Goal: Task Accomplishment & Management: Use online tool/utility

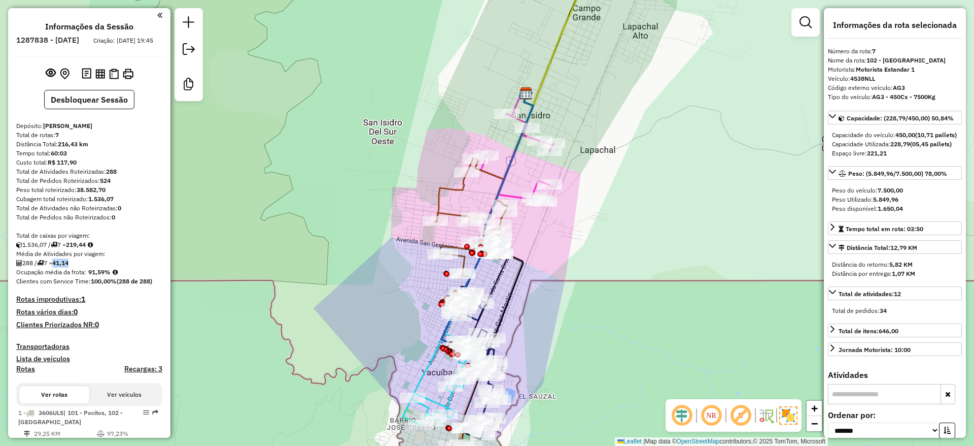
scroll to position [12, 0]
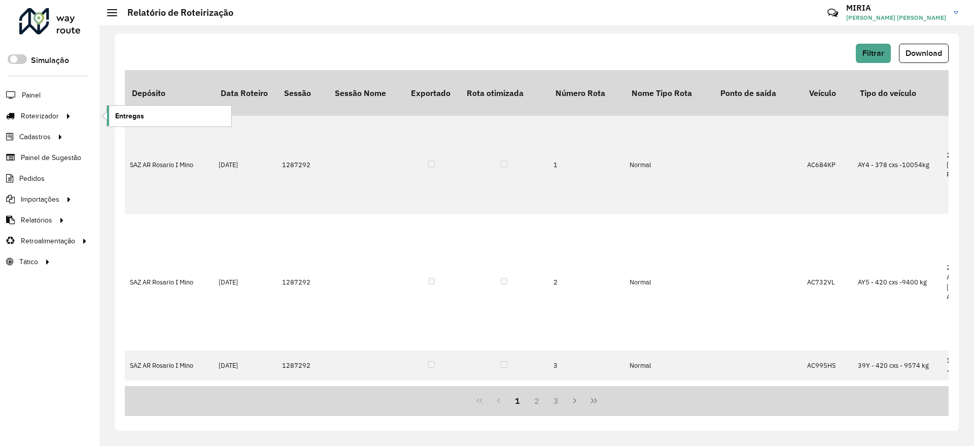
click at [128, 107] on link "Entregas" at bounding box center [169, 116] width 124 height 20
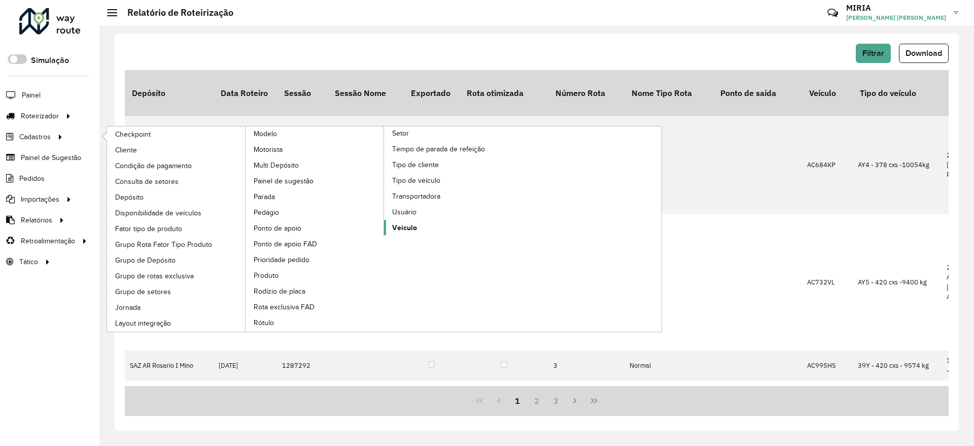
click at [412, 225] on span "Veículo" at bounding box center [404, 227] width 25 height 11
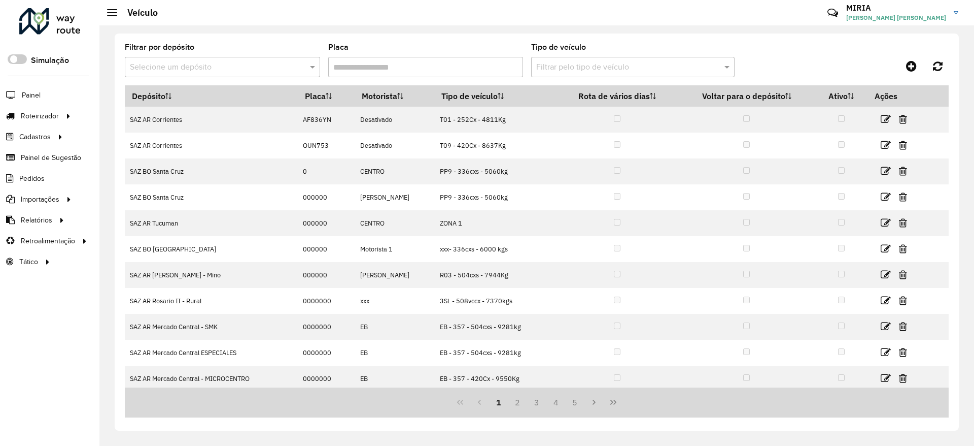
click at [309, 82] on formly-field "Filtrar por depósito Selecione um depósito" at bounding box center [222, 65] width 195 height 42
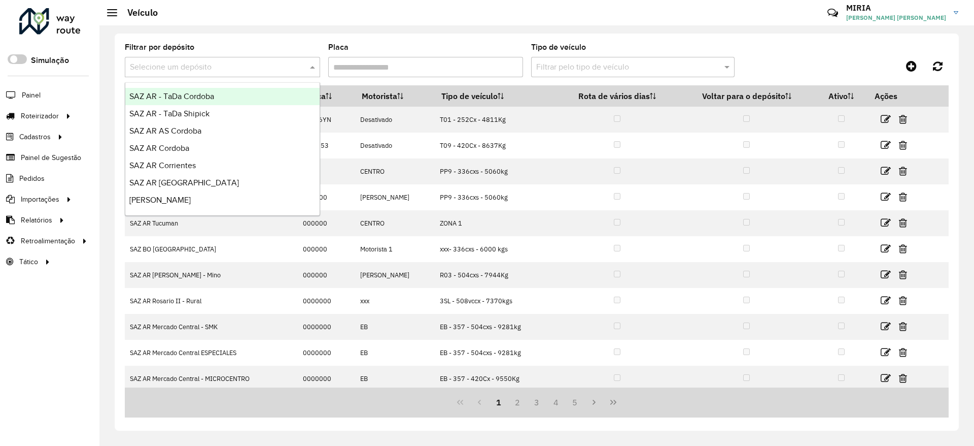
click at [310, 65] on span at bounding box center [313, 67] width 13 height 12
type input "*****"
click at [229, 90] on div "SAZ AR Santos Lugares - Mino" at bounding box center [222, 96] width 194 height 17
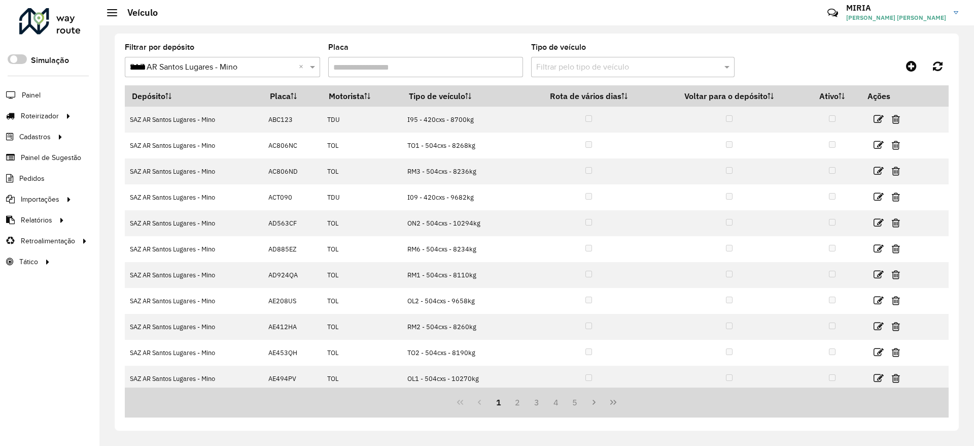
click at [502, 64] on input "Placa" at bounding box center [425, 67] width 195 height 20
click at [558, 56] on div "Tipo de veículo Filtrar pelo tipo de veículo" at bounding box center [632, 60] width 203 height 33
click at [558, 62] on input "text" at bounding box center [622, 67] width 173 height 12
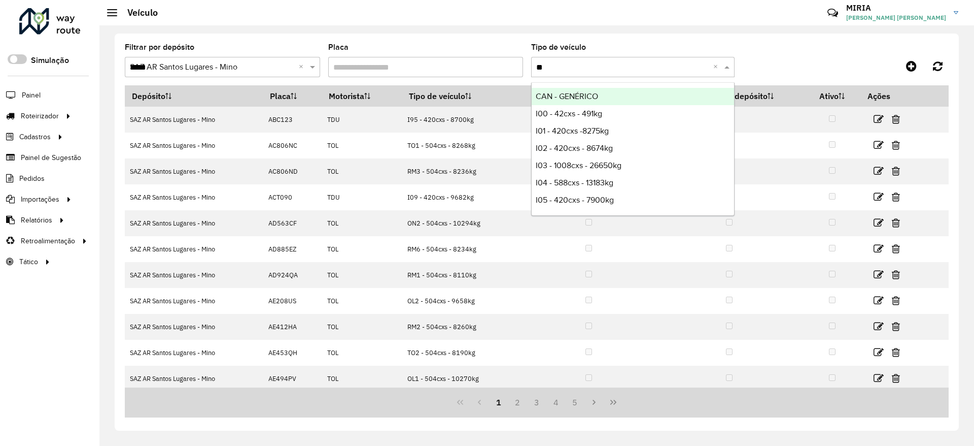
type input "***"
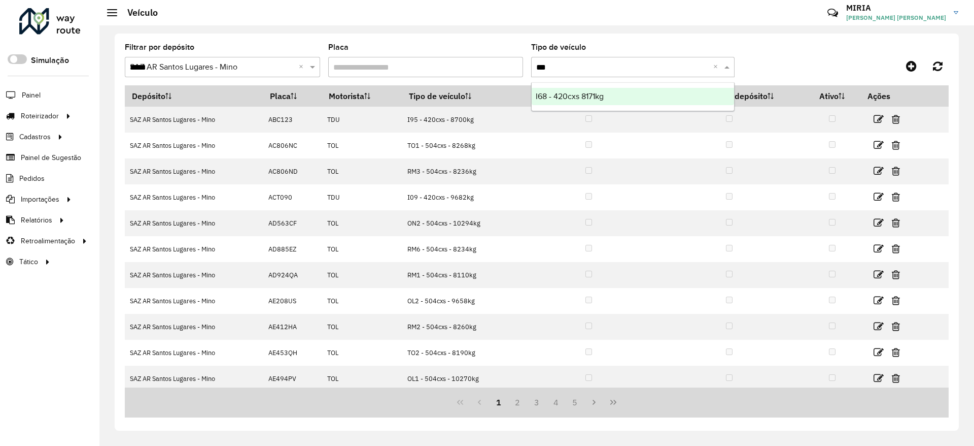
click at [556, 91] on div "I68 - 420cxs 8171kg" at bounding box center [633, 96] width 202 height 17
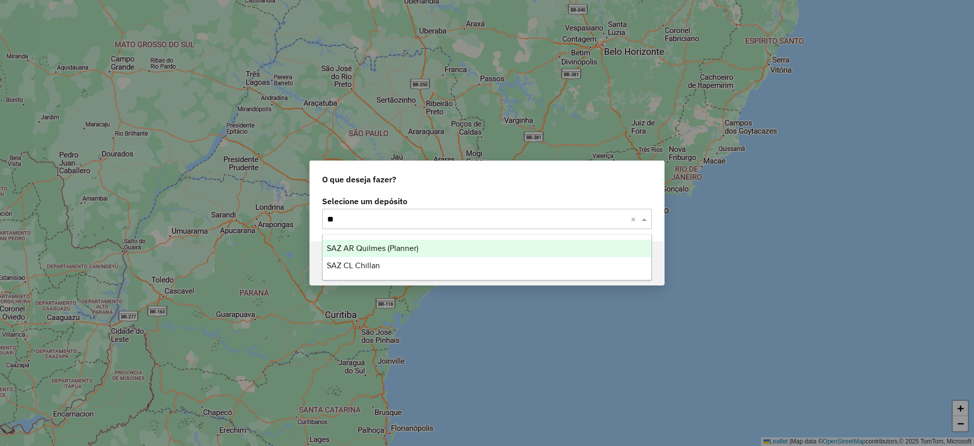
type input "*"
type input "******"
click at [396, 248] on span "SAZ AR Santos Lugares - Mino" at bounding box center [381, 248] width 108 height 9
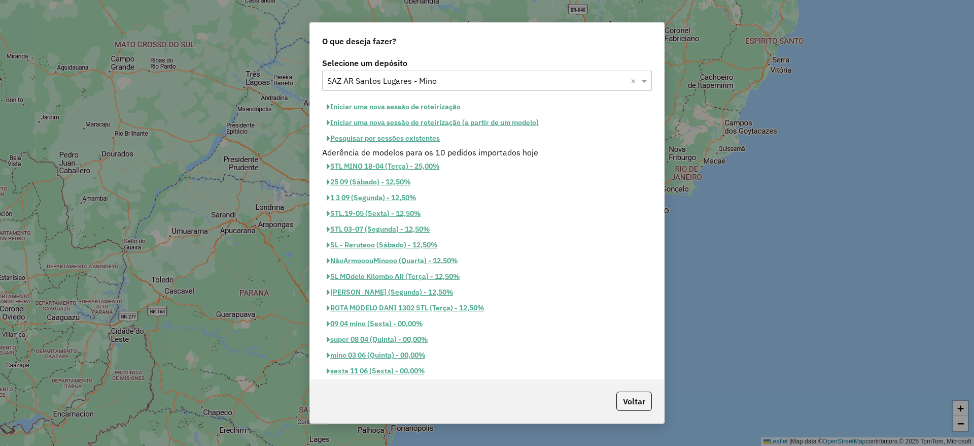
click at [396, 139] on button "Pesquisar por sessões existentes" at bounding box center [383, 138] width 122 height 16
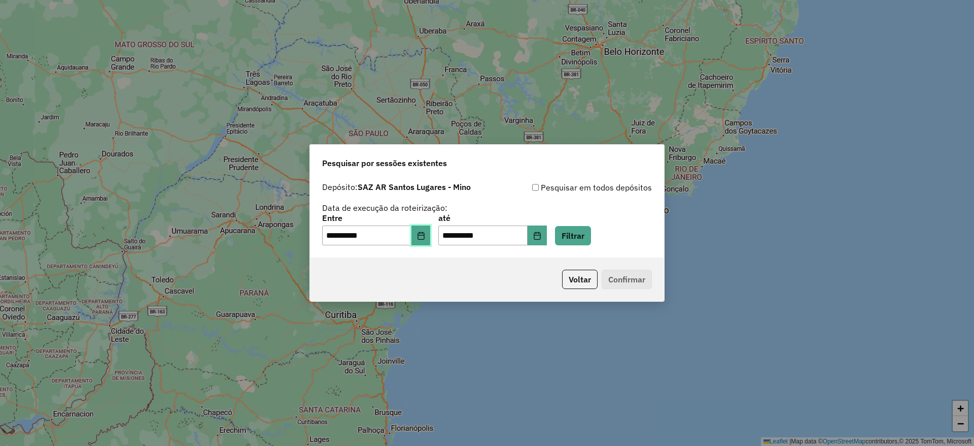
click at [421, 228] on button "Choose Date" at bounding box center [421, 235] width 19 height 20
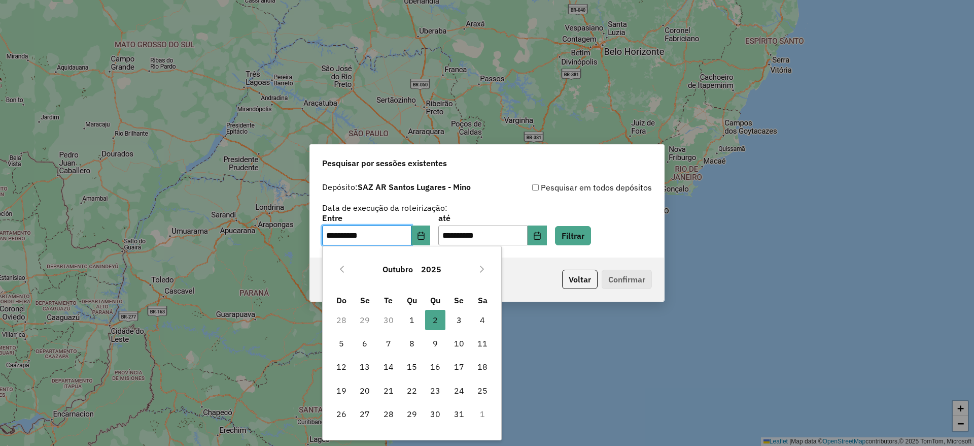
drag, startPoint x: 457, startPoint y: 318, endPoint x: 474, endPoint y: 298, distance: 25.9
click at [458, 318] on span "3" at bounding box center [459, 320] width 20 height 20
type input "**********"
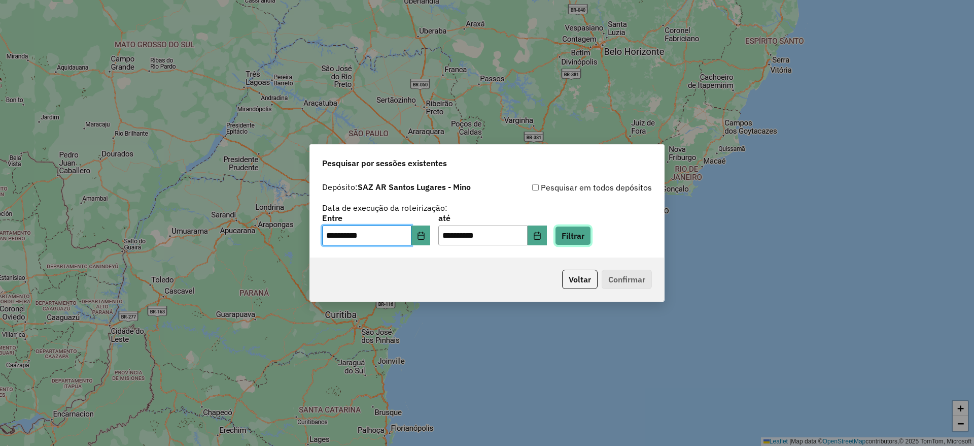
click at [577, 228] on button "Filtrar" at bounding box center [573, 235] width 36 height 19
